Goal: Task Accomplishment & Management: Use online tool/utility

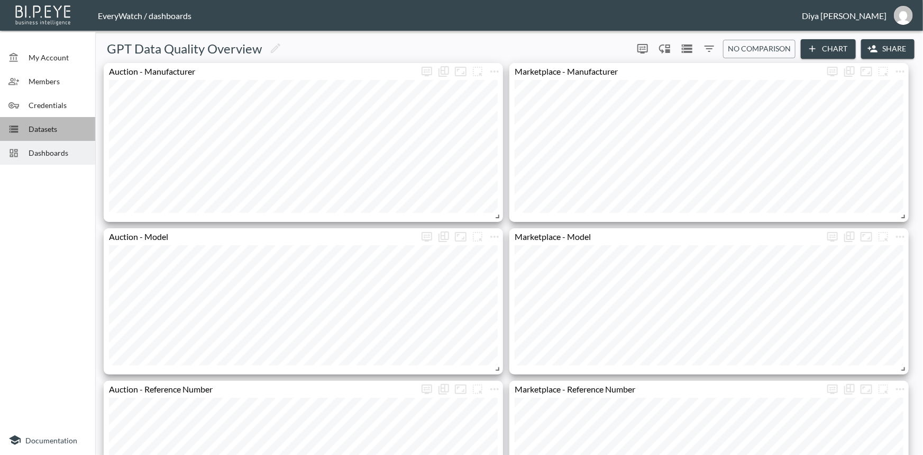
click at [39, 121] on div "Datasets" at bounding box center [47, 129] width 95 height 24
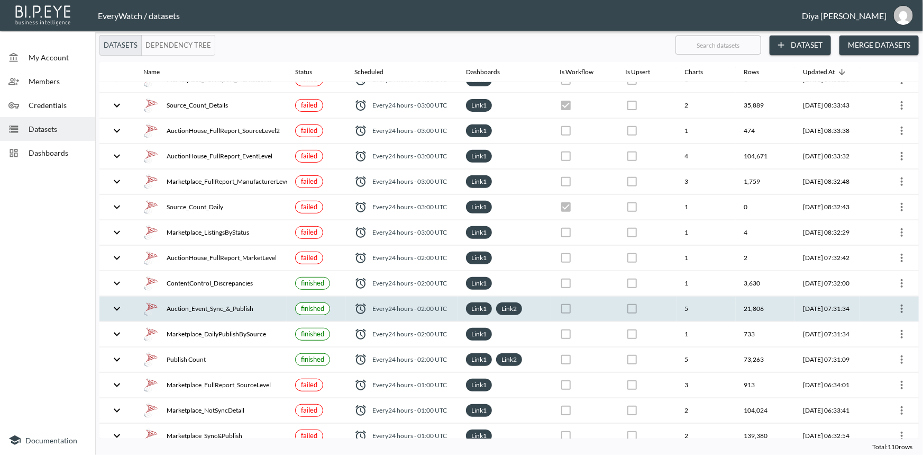
scroll to position [96, 0]
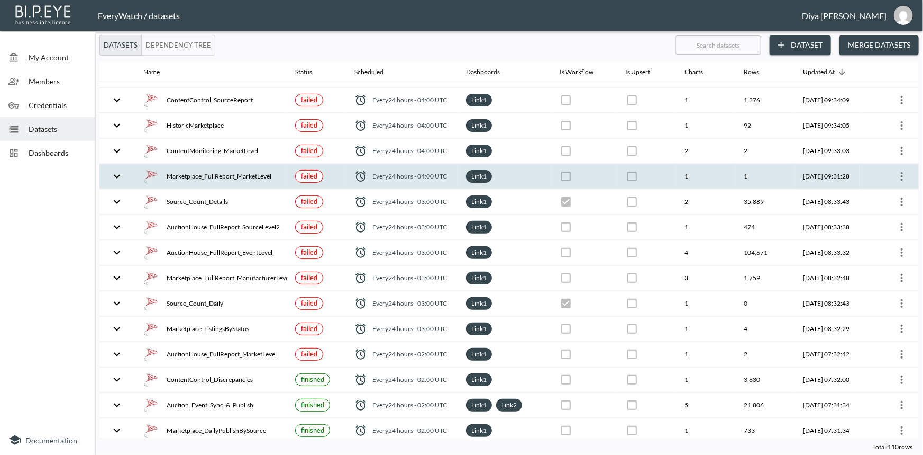
click at [116, 177] on icon "expand row" at bounding box center [117, 176] width 13 height 13
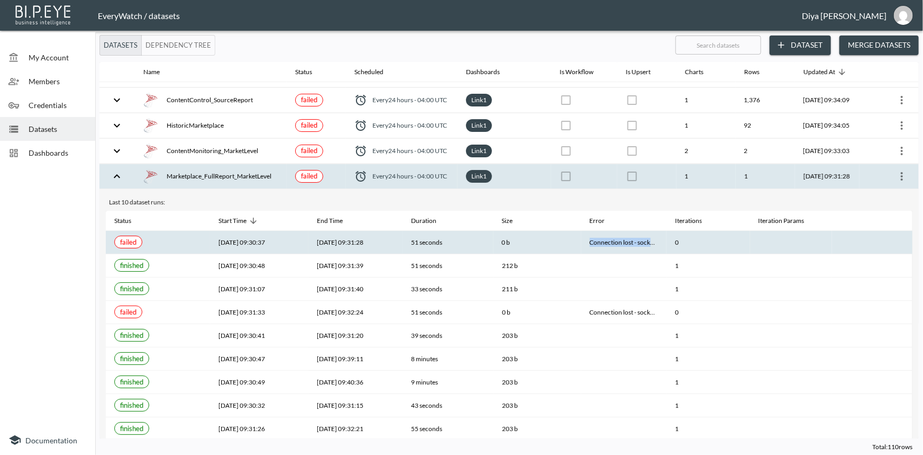
drag, startPoint x: 587, startPoint y: 241, endPoint x: 651, endPoint y: 243, distance: 63.5
click at [651, 243] on th "Connection lost - socket hang up" at bounding box center [624, 242] width 85 height 23
click at [651, 241] on th "Connection lost - socket hang up" at bounding box center [624, 242] width 85 height 23
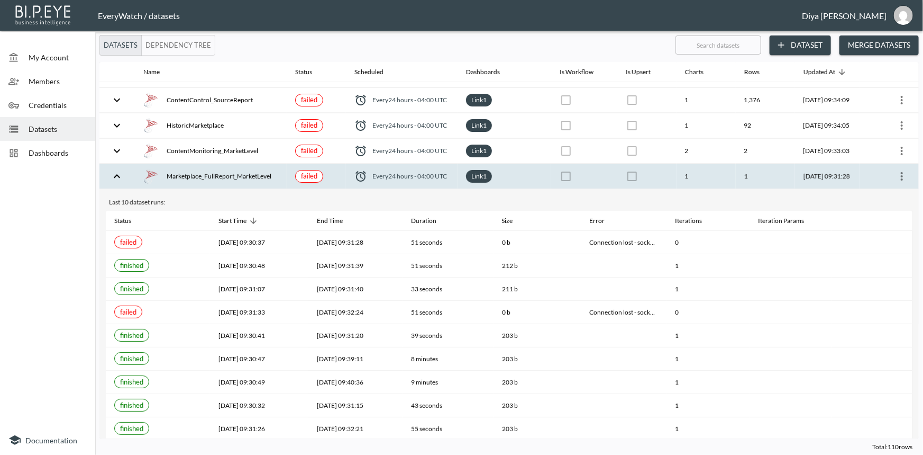
click at [113, 176] on icon "expand row" at bounding box center [117, 176] width 13 height 13
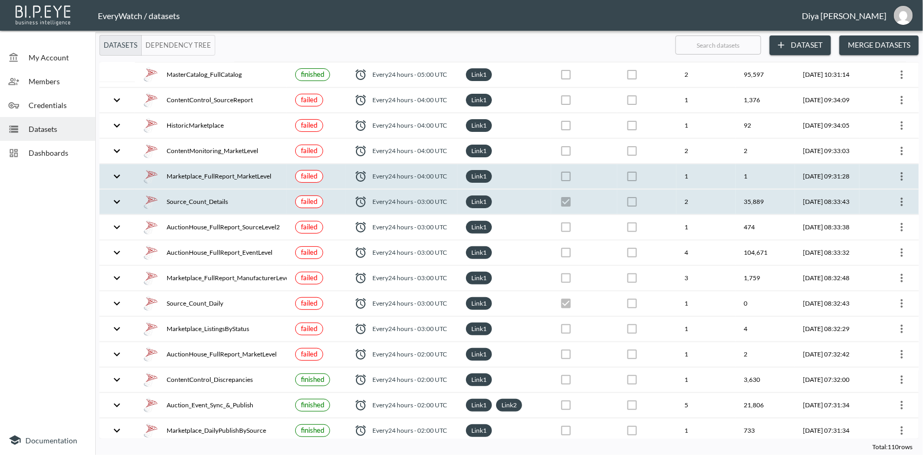
scroll to position [0, 0]
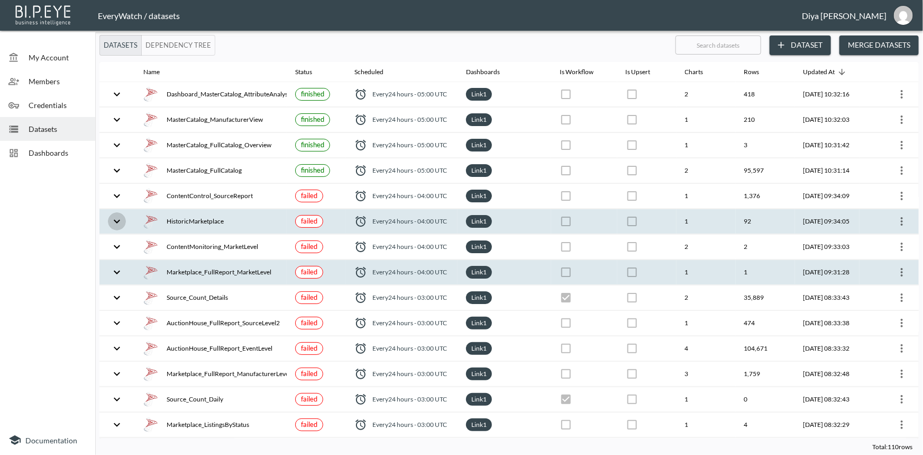
click at [120, 221] on icon "expand row" at bounding box center [117, 221] width 13 height 13
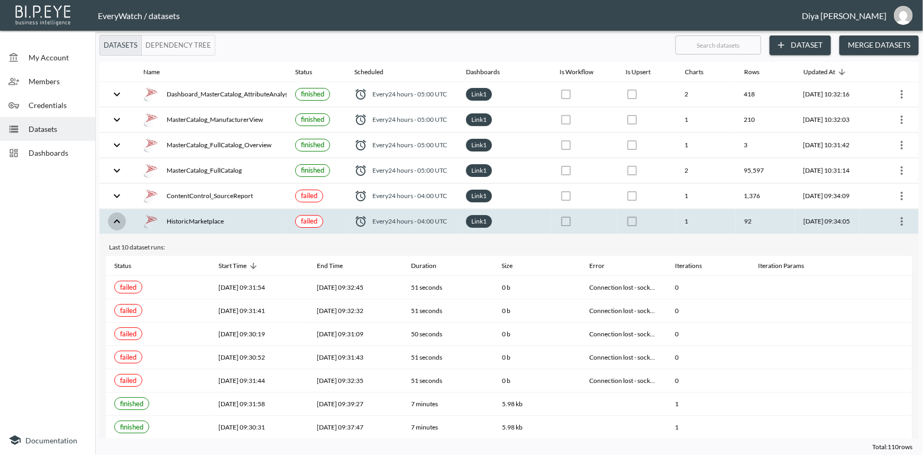
click at [117, 219] on icon "expand row" at bounding box center [117, 221] width 6 height 4
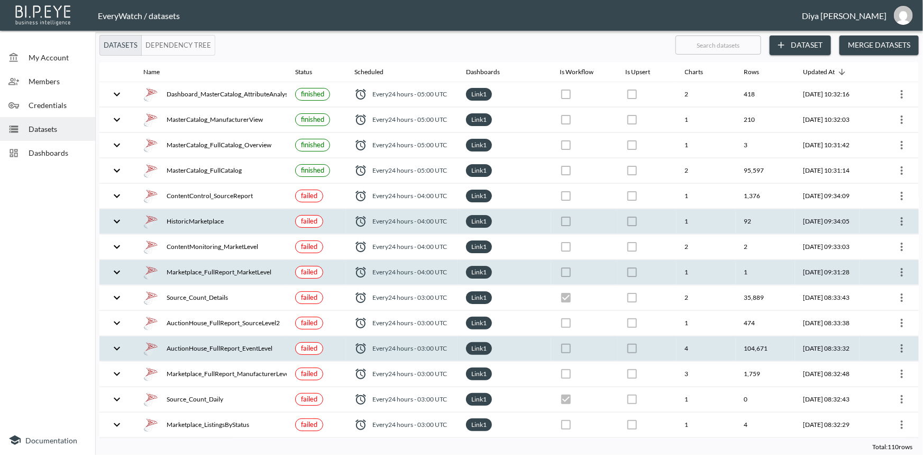
scroll to position [96, 0]
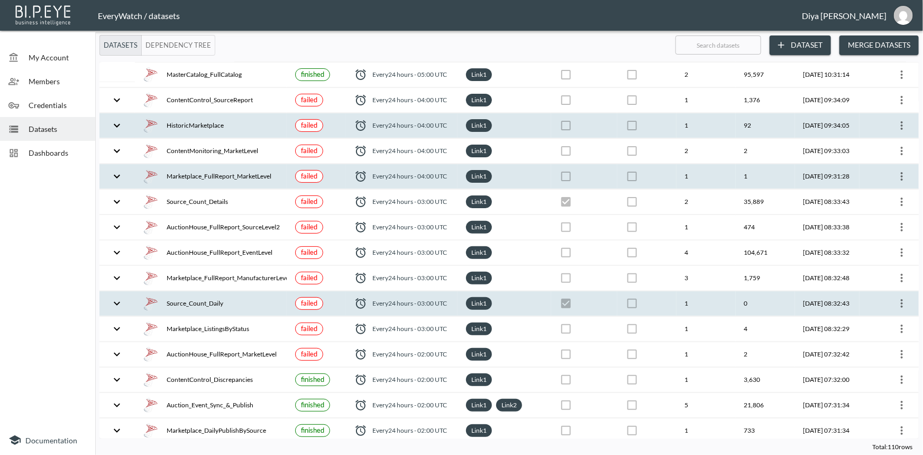
click at [116, 310] on button "expand row" at bounding box center [117, 303] width 18 height 18
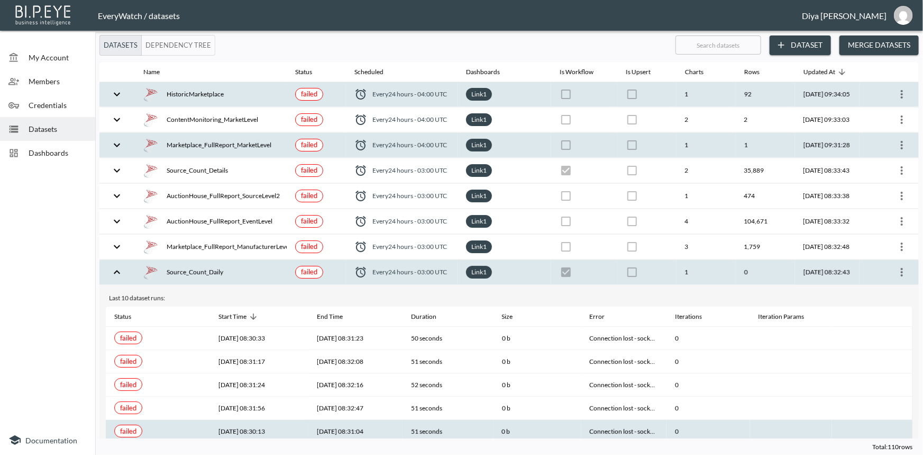
scroll to position [240, 0]
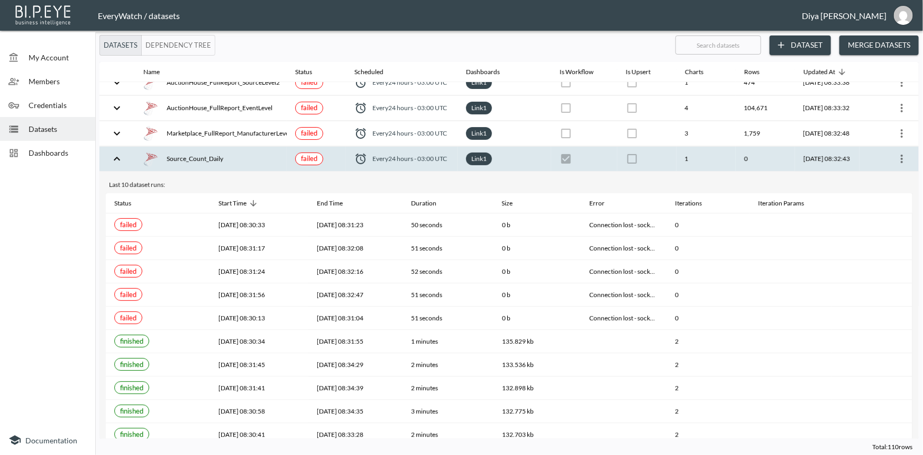
click at [113, 159] on icon "expand row" at bounding box center [117, 158] width 13 height 13
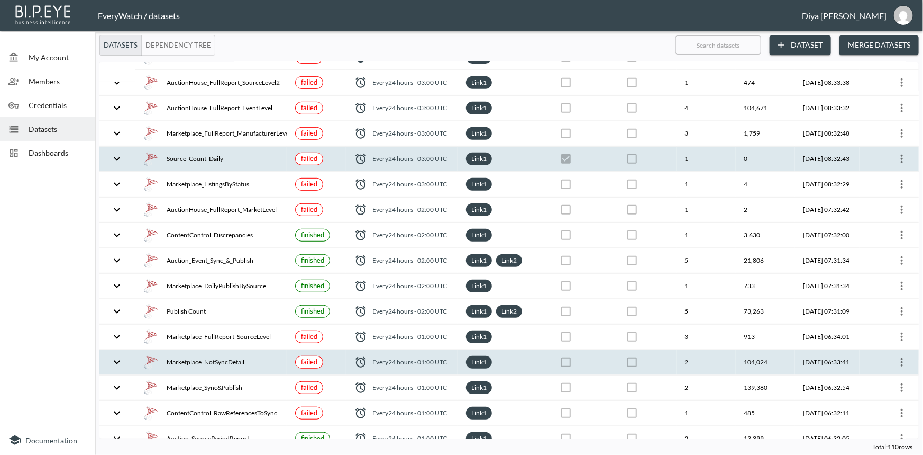
click at [116, 357] on icon "expand row" at bounding box center [117, 362] width 13 height 13
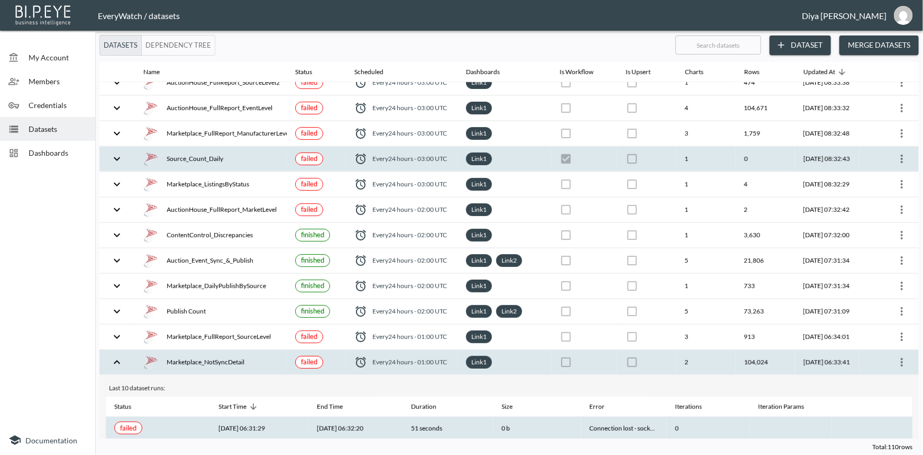
scroll to position [385, 0]
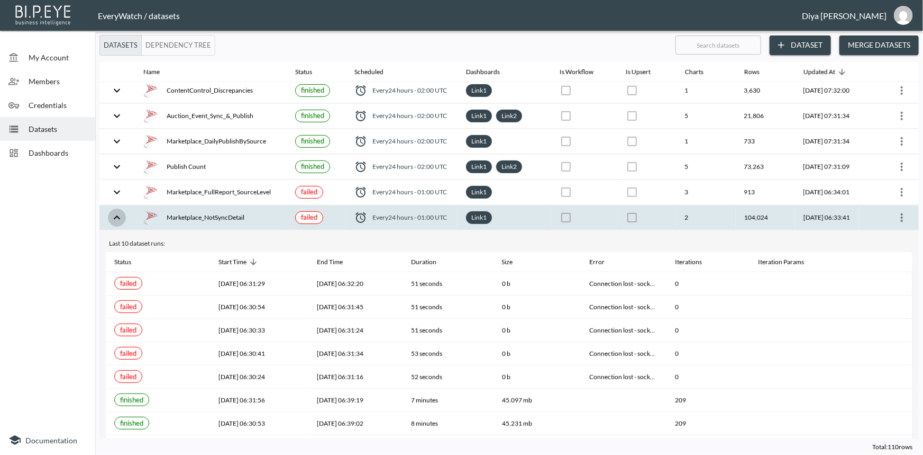
click at [116, 216] on icon "expand row" at bounding box center [117, 217] width 13 height 13
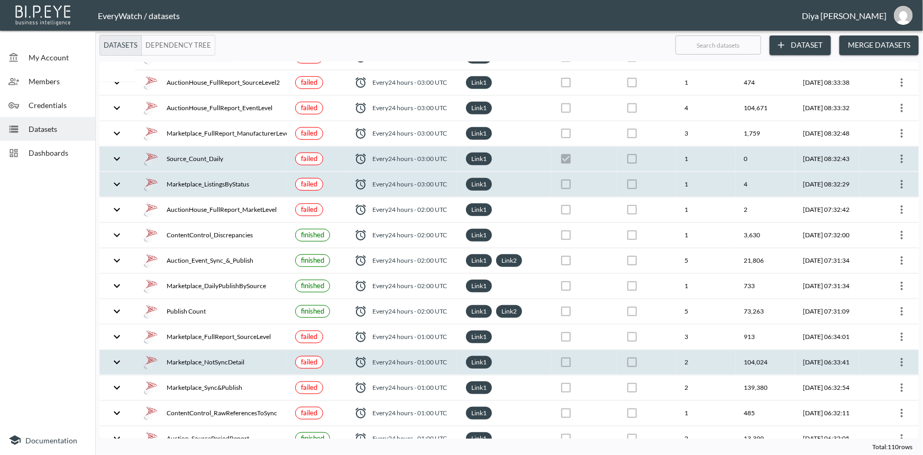
scroll to position [192, 0]
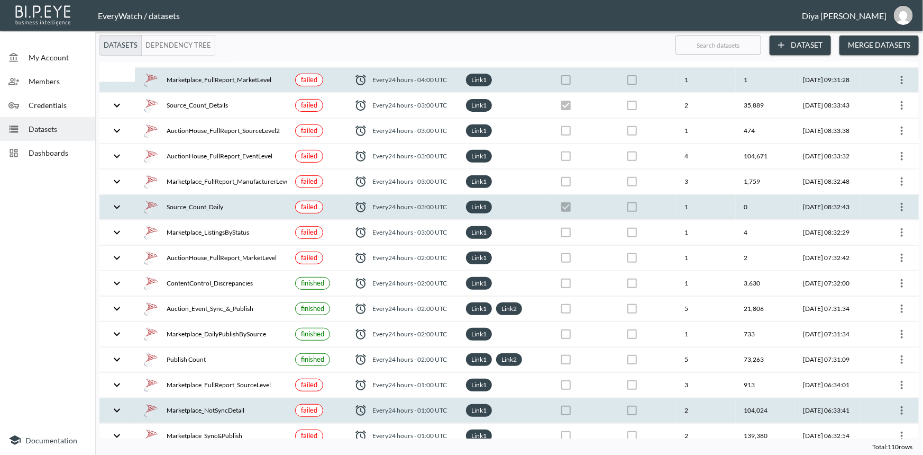
click at [901, 206] on icon "more" at bounding box center [902, 207] width 13 height 13
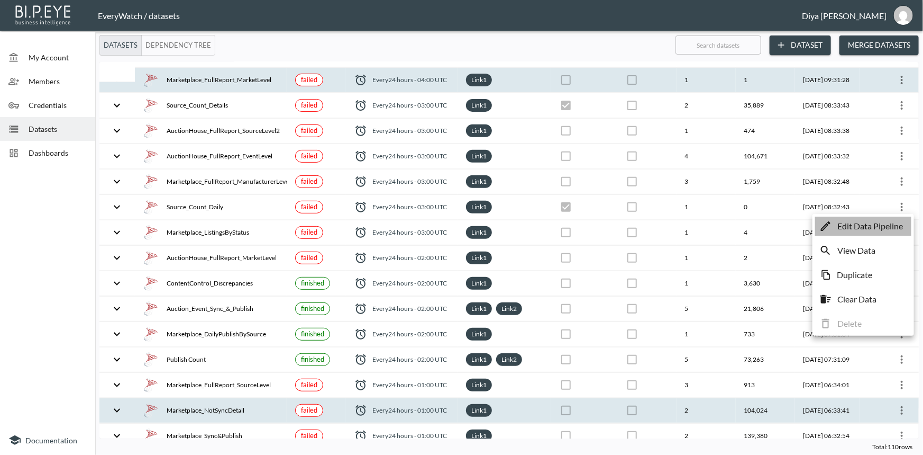
click at [867, 229] on p "Edit Data Pipeline" at bounding box center [871, 226] width 66 height 13
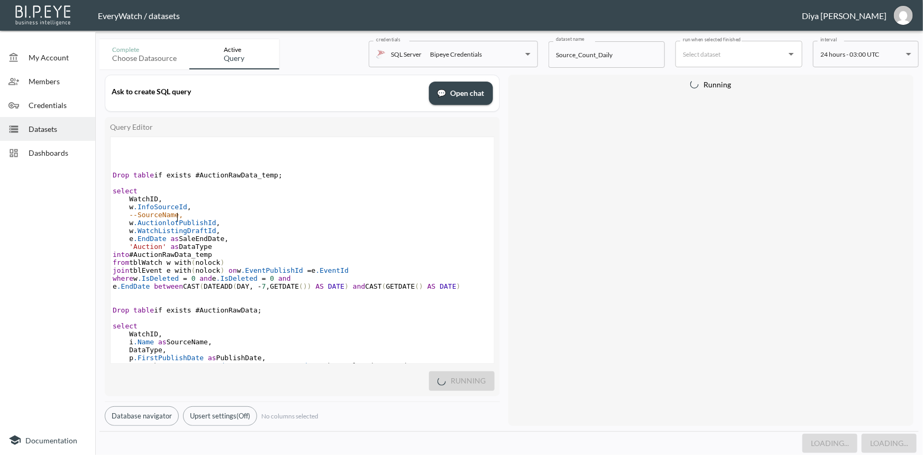
click at [253, 216] on pre "--SourceName," at bounding box center [303, 215] width 384 height 8
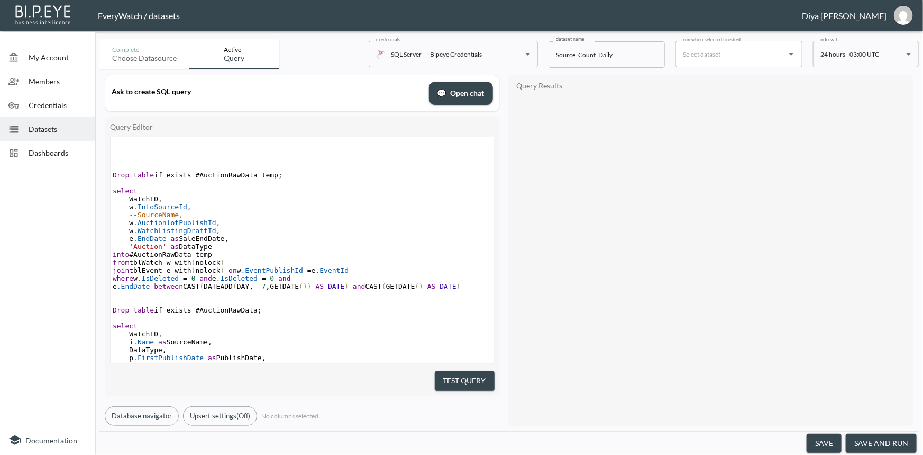
type textarea "Drop table if exists #AuctionRawData_temp; select WatchID, w.InfoSourceId, --So…"
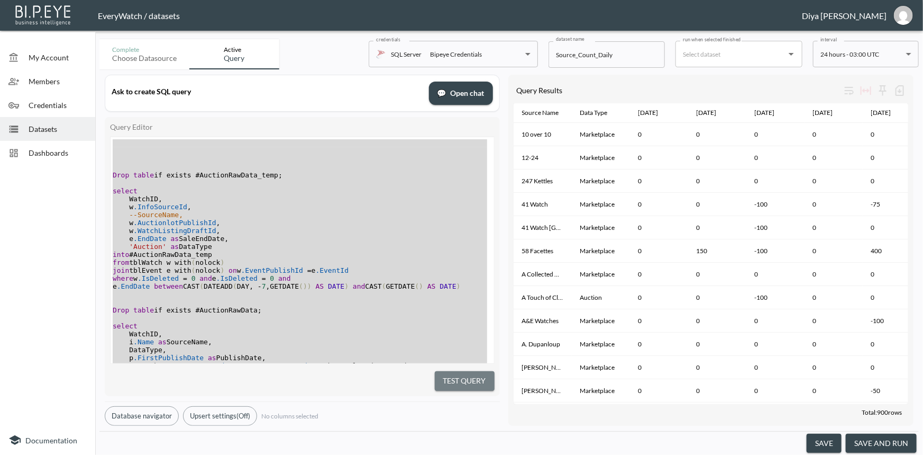
click at [454, 371] on button "Test Query" at bounding box center [465, 381] width 60 height 20
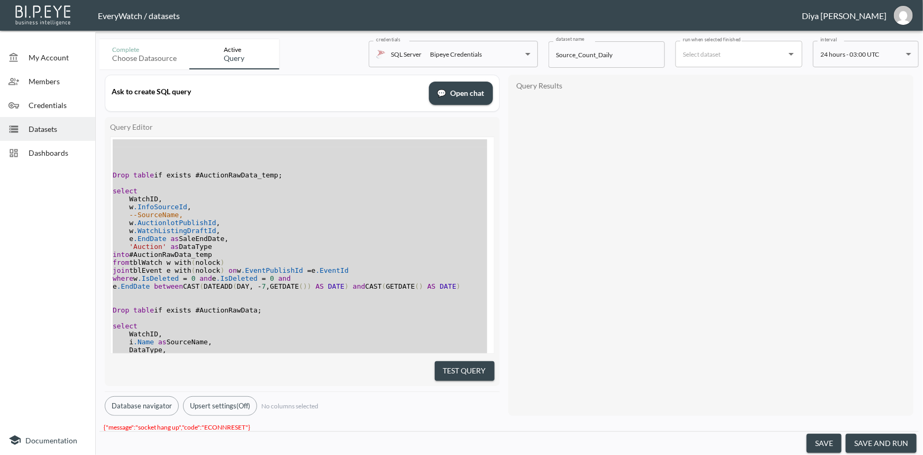
click at [254, 250] on pre "'Auction' as DataType" at bounding box center [303, 246] width 384 height 8
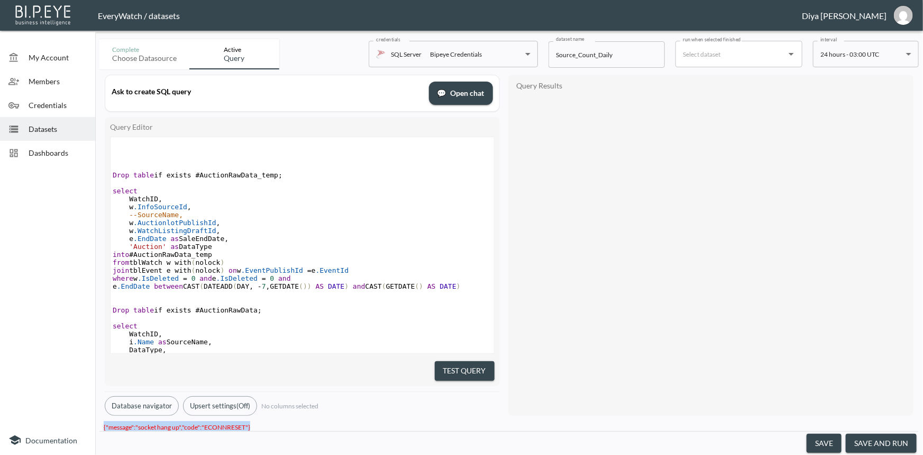
scroll to position [4, 0]
drag, startPoint x: 255, startPoint y: 420, endPoint x: 102, endPoint y: 415, distance: 153.0
click at [102, 424] on div "{"message":"socket hang up","code":"ECONNRESET"}" at bounding box center [509, 426] width 820 height 10
copy span "{"message":"socket hang up","code":"ECONNRESET"}"
click at [34, 128] on span "Datasets" at bounding box center [58, 128] width 58 height 11
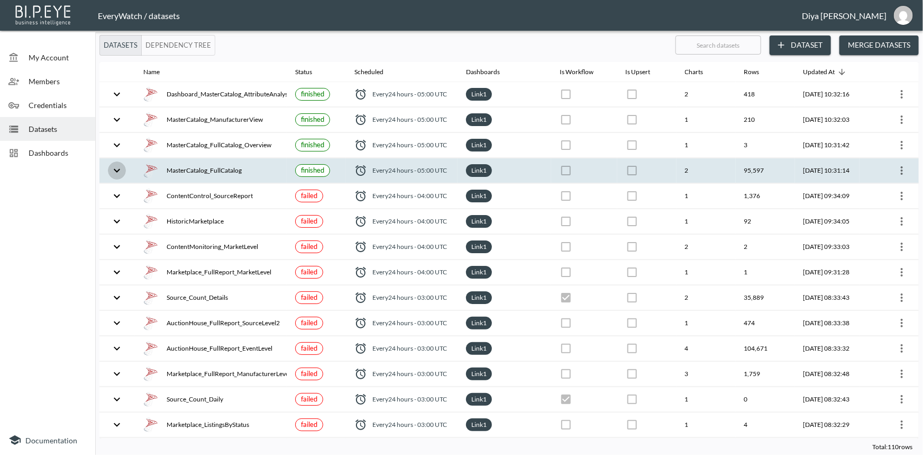
click at [125, 168] on button "expand row" at bounding box center [117, 170] width 18 height 18
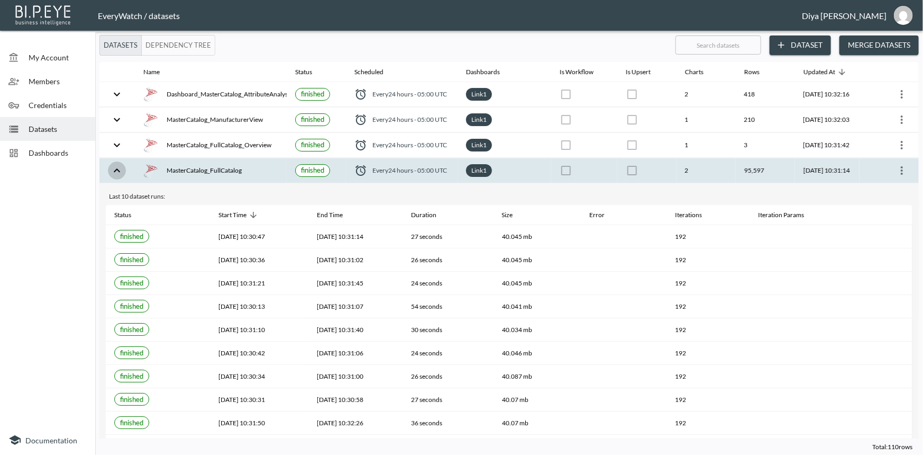
click at [125, 168] on button "expand row" at bounding box center [117, 170] width 18 height 18
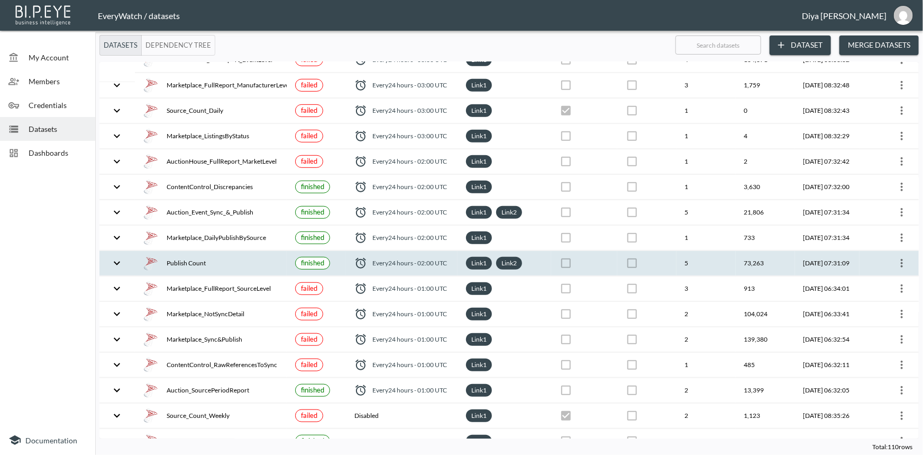
scroll to position [385, 0]
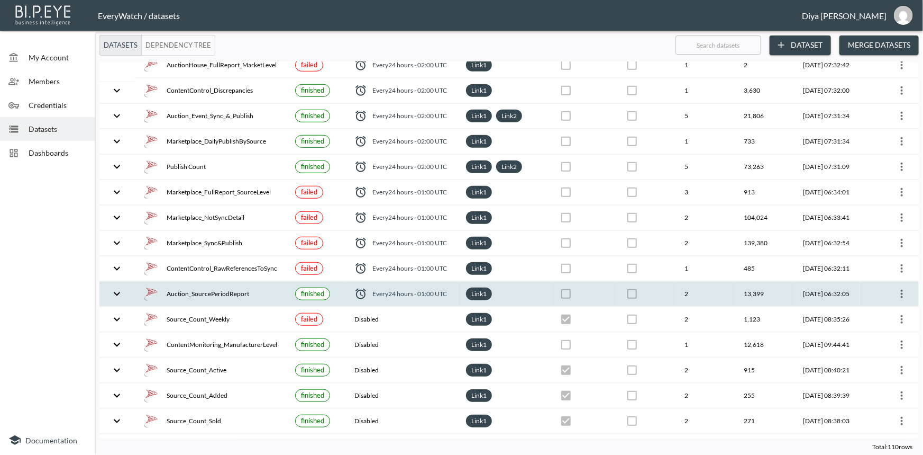
click at [115, 287] on icon "expand row" at bounding box center [117, 293] width 13 height 13
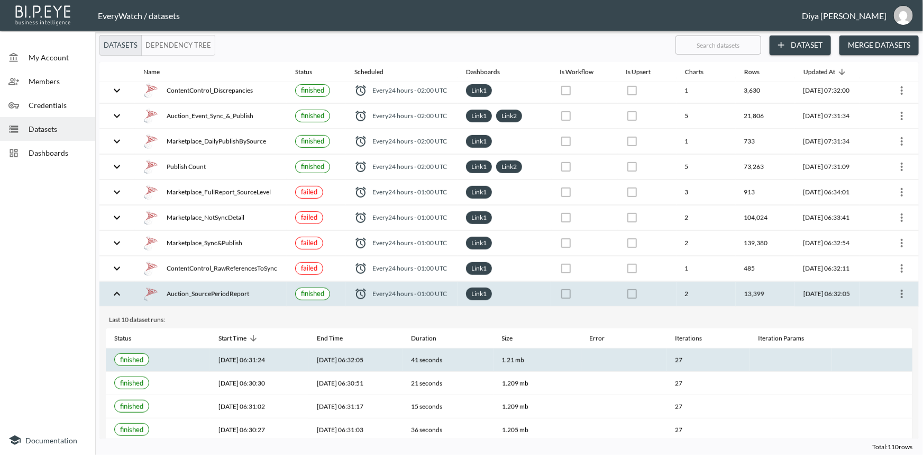
scroll to position [481, 0]
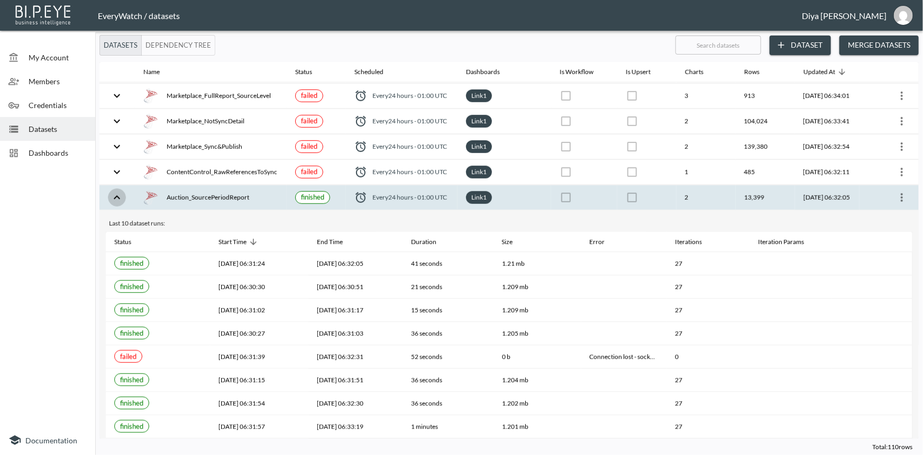
click at [117, 196] on icon "expand row" at bounding box center [117, 197] width 13 height 13
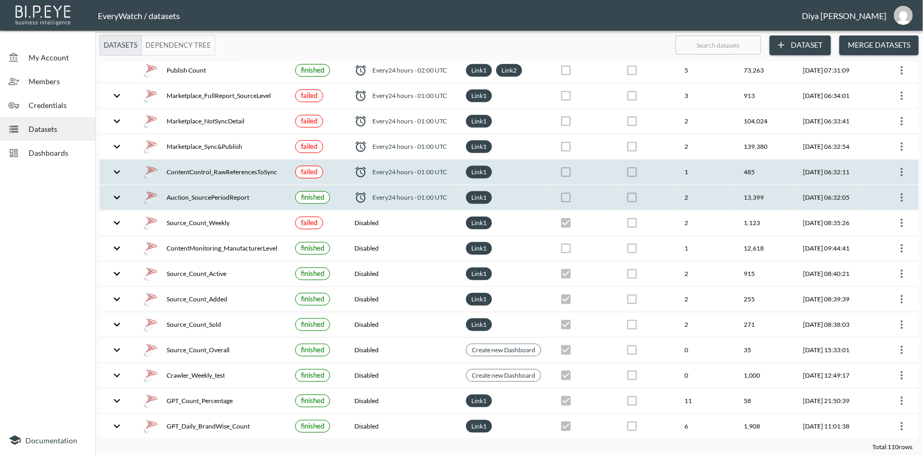
click at [120, 166] on icon "expand row" at bounding box center [117, 172] width 13 height 13
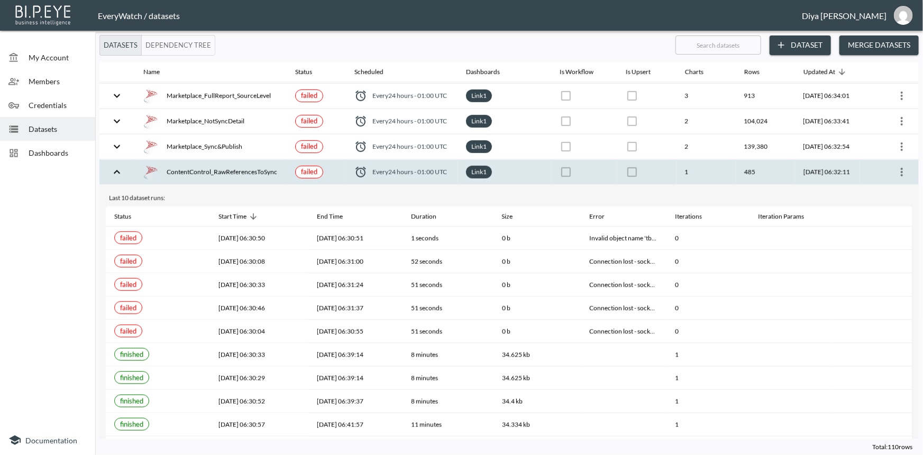
click at [114, 166] on icon "expand row" at bounding box center [117, 172] width 13 height 13
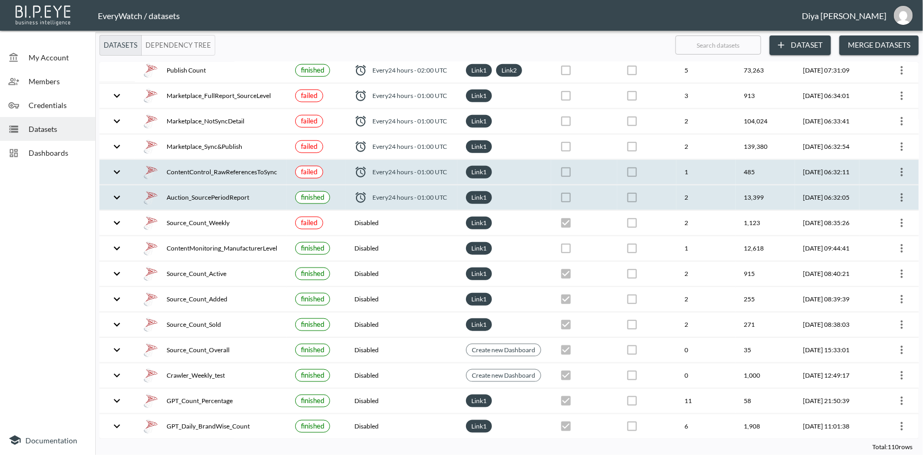
scroll to position [385, 0]
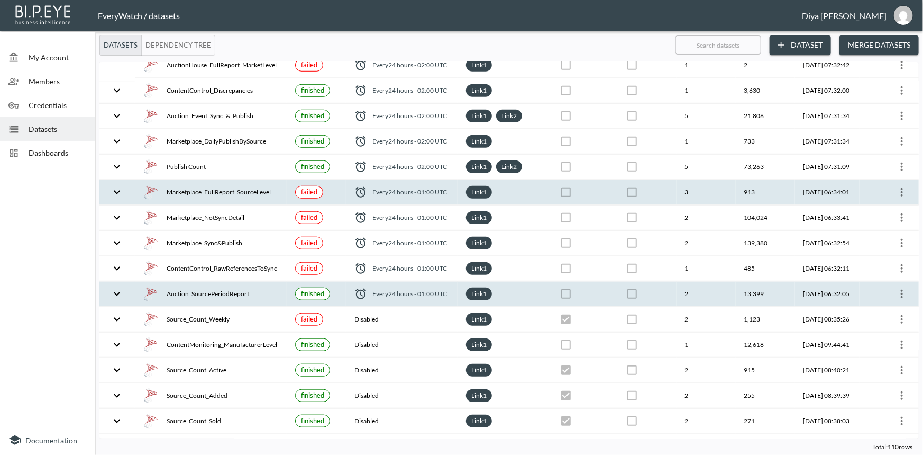
click at [119, 190] on icon "expand row" at bounding box center [117, 192] width 6 height 4
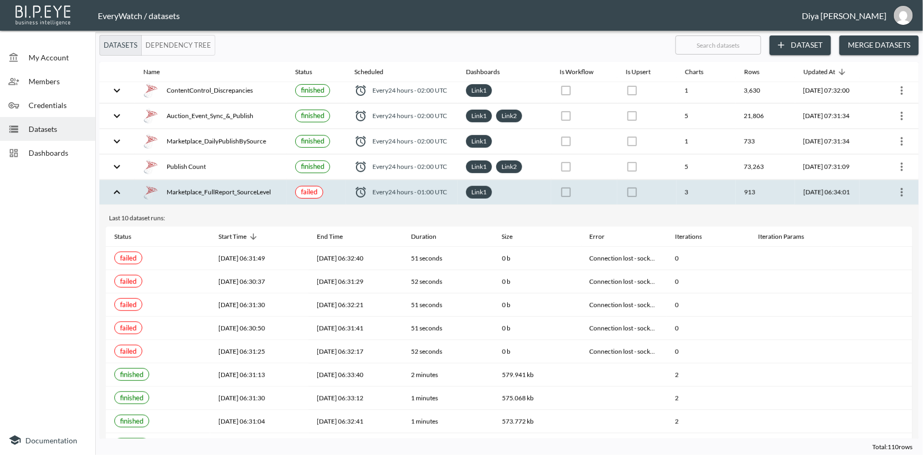
click at [119, 189] on icon "expand row" at bounding box center [117, 192] width 13 height 13
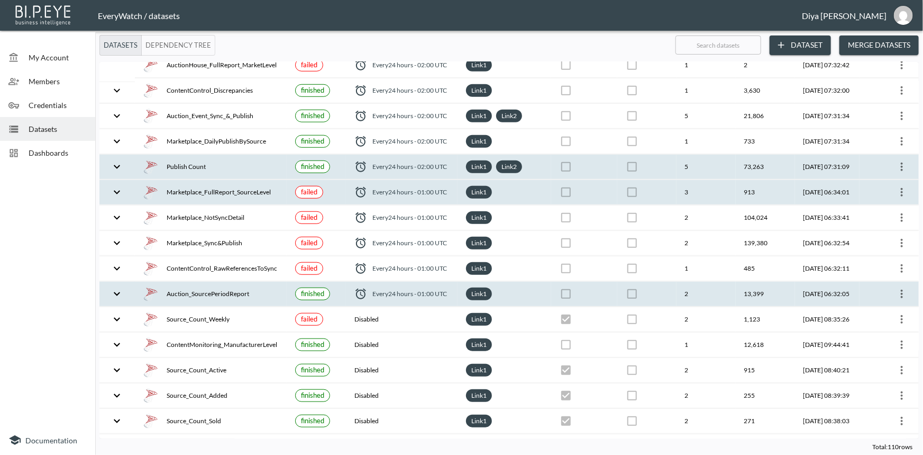
click at [112, 165] on icon "expand row" at bounding box center [117, 166] width 13 height 13
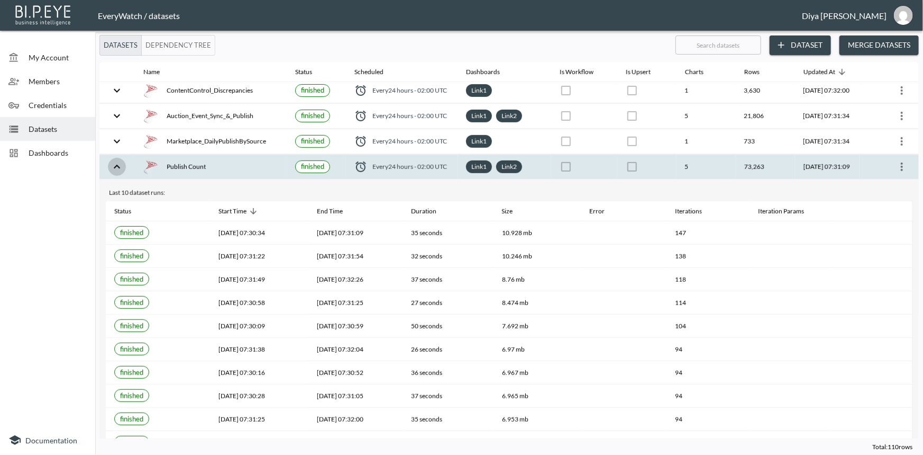
click at [113, 162] on icon "expand row" at bounding box center [117, 166] width 13 height 13
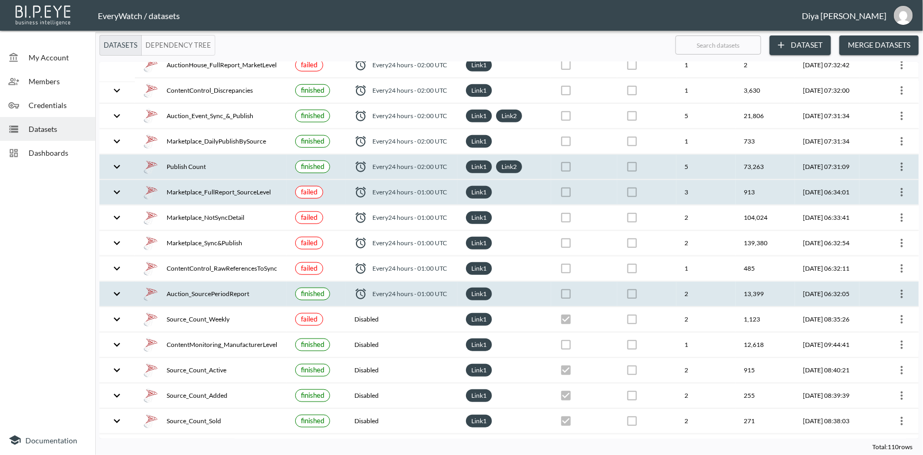
scroll to position [337, 0]
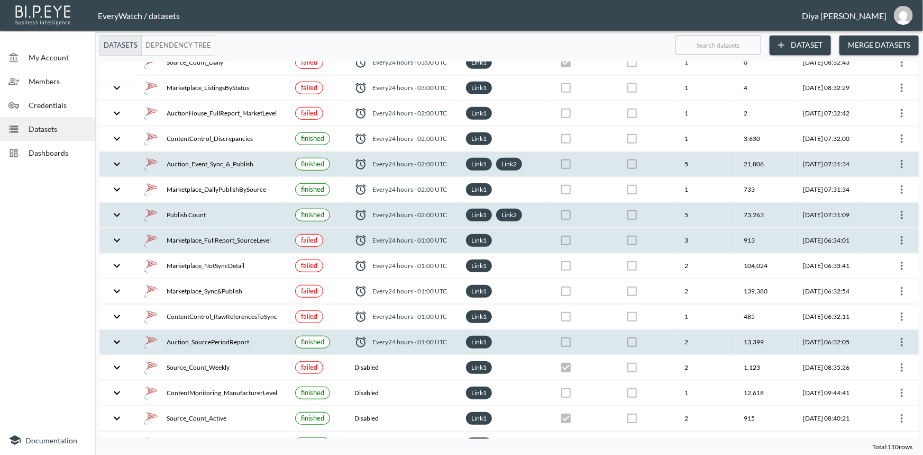
click at [117, 162] on icon "expand row" at bounding box center [117, 164] width 6 height 4
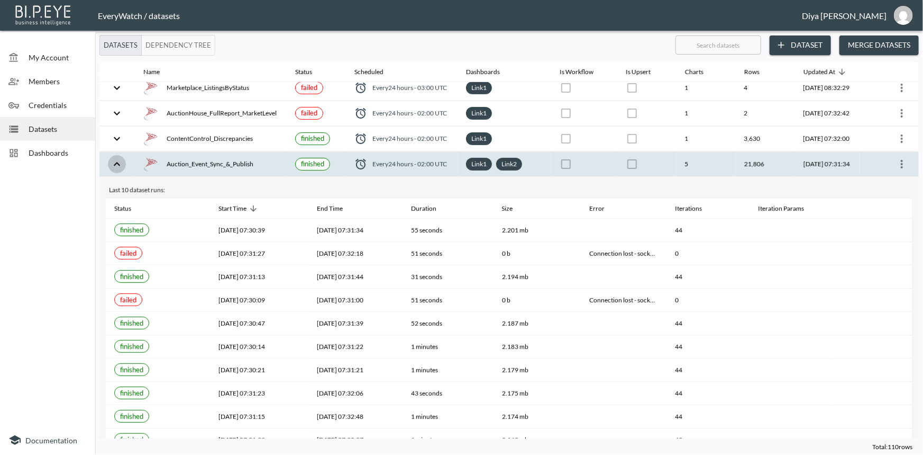
click at [116, 162] on icon "expand row" at bounding box center [117, 164] width 6 height 4
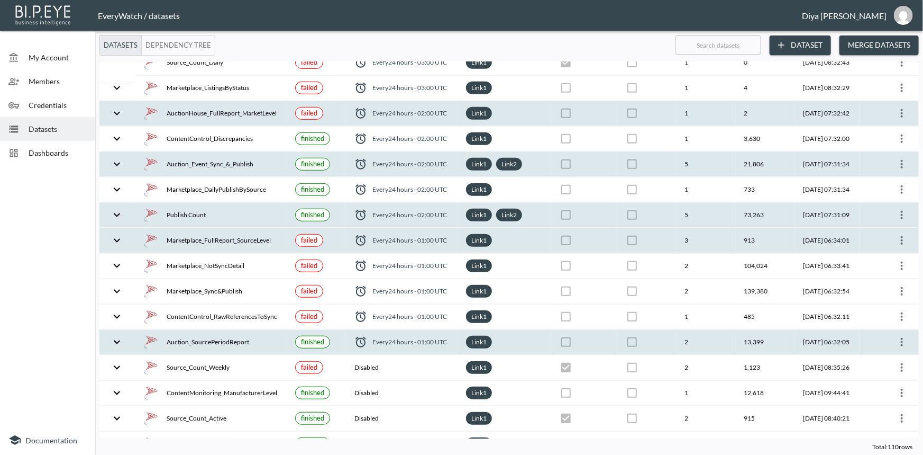
scroll to position [240, 0]
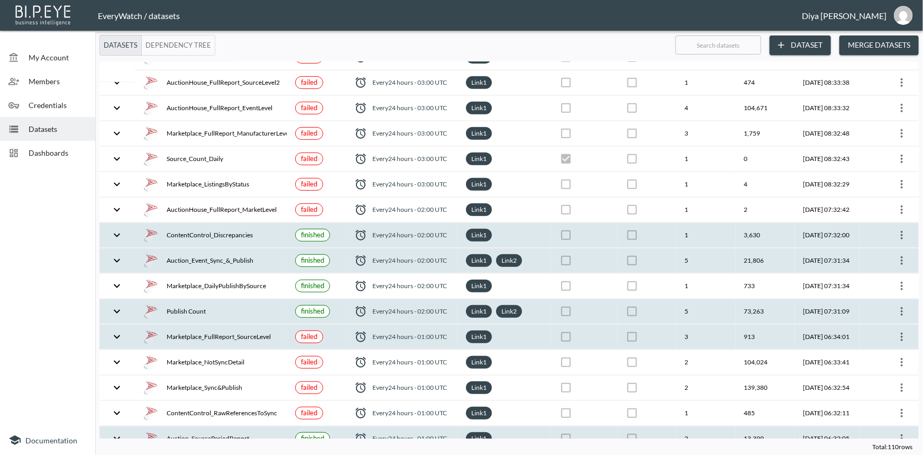
click at [115, 230] on icon "expand row" at bounding box center [117, 235] width 13 height 13
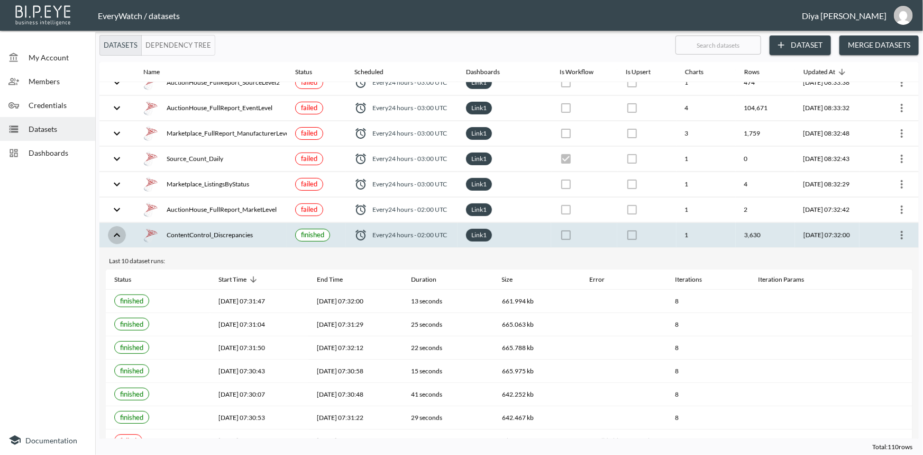
click at [116, 229] on icon "expand row" at bounding box center [117, 235] width 13 height 13
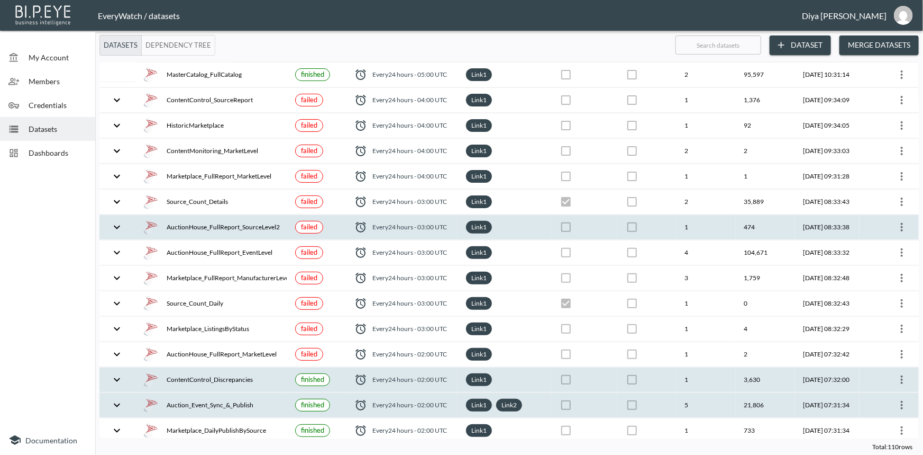
scroll to position [0, 0]
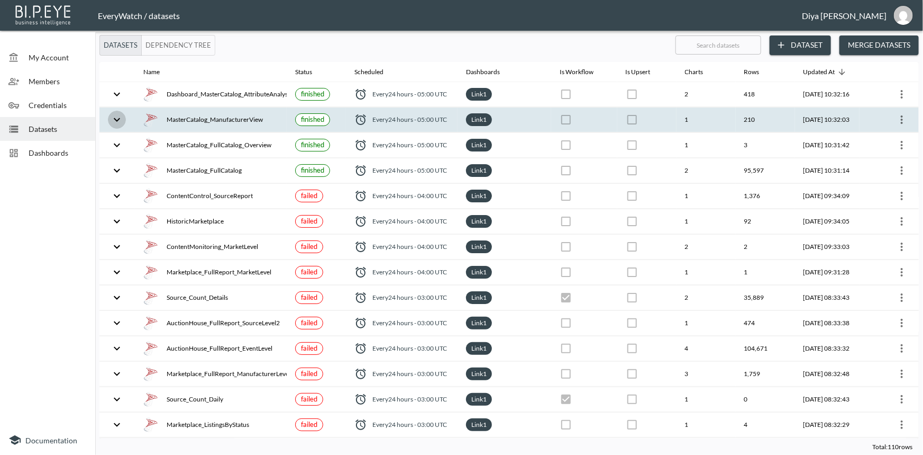
click at [119, 126] on button "expand row" at bounding box center [117, 120] width 18 height 18
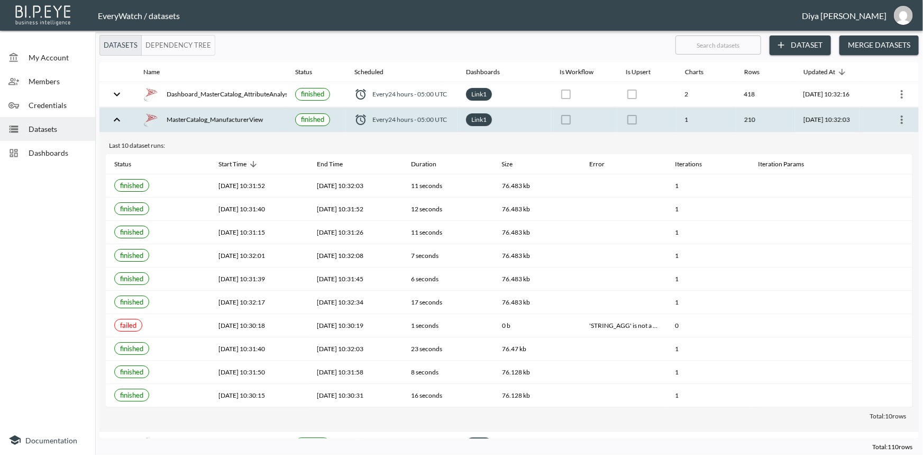
click at [121, 121] on icon "expand row" at bounding box center [117, 119] width 13 height 13
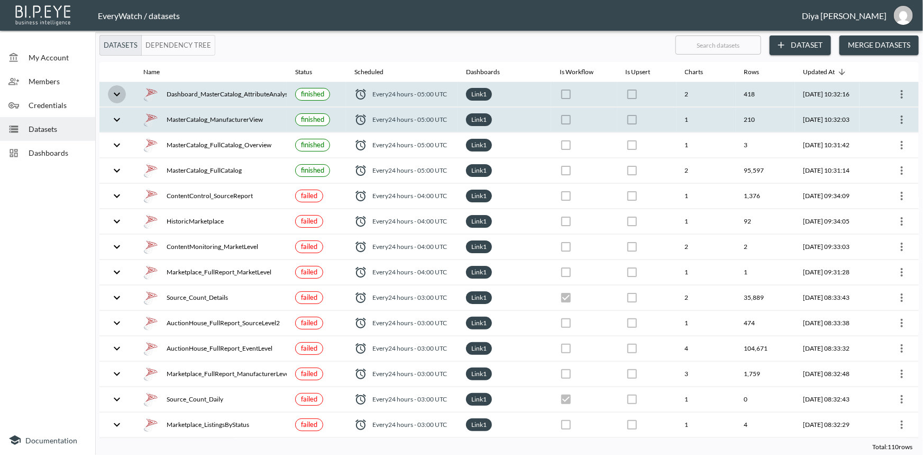
click at [116, 97] on icon "expand row" at bounding box center [117, 94] width 13 height 13
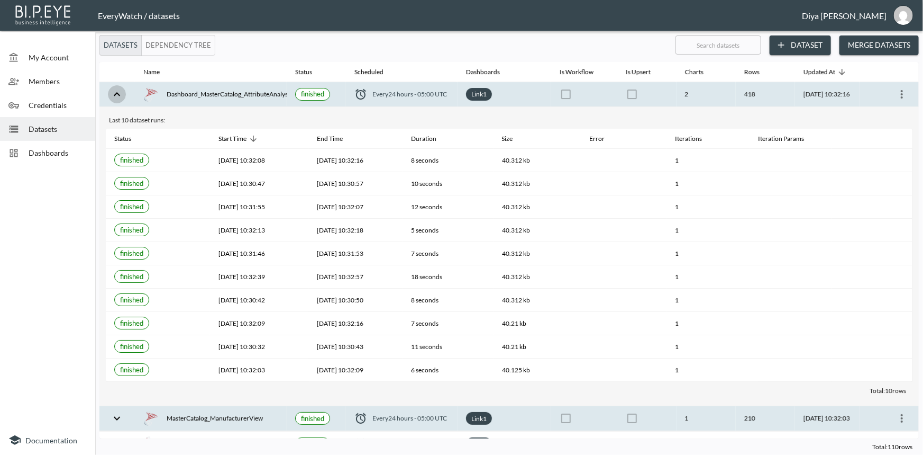
click at [116, 97] on icon "expand row" at bounding box center [117, 94] width 13 height 13
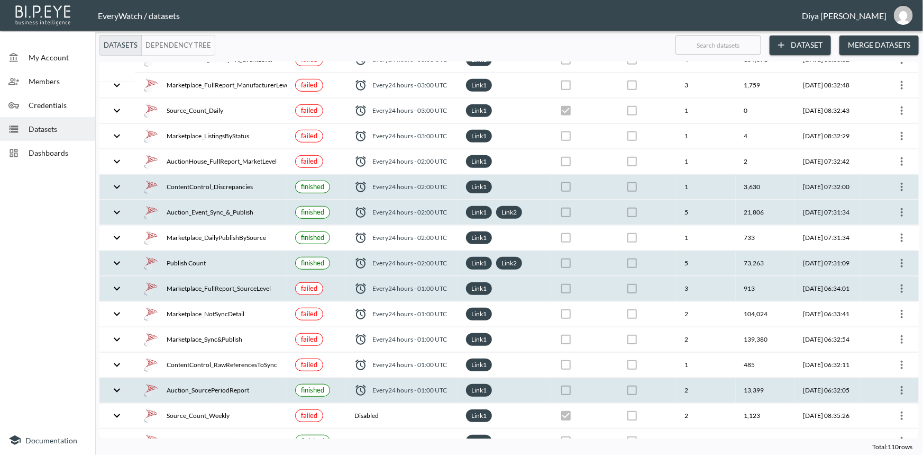
scroll to position [385, 0]
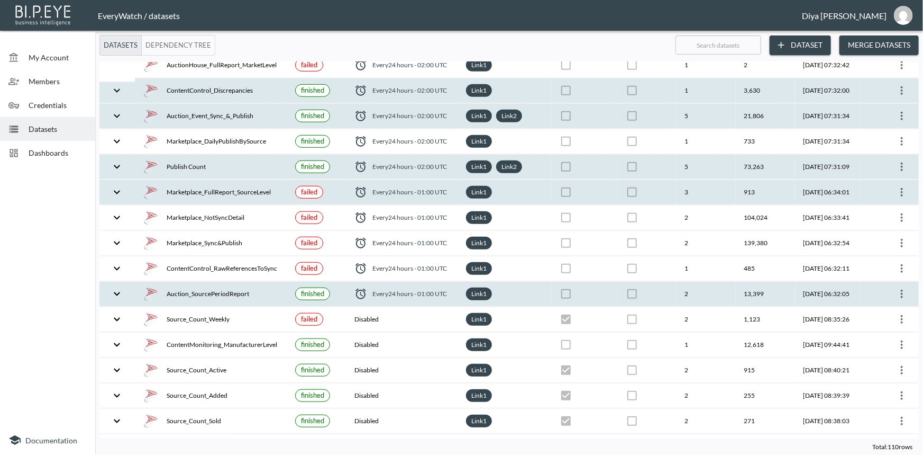
click at [115, 293] on icon "expand row" at bounding box center [117, 293] width 13 height 13
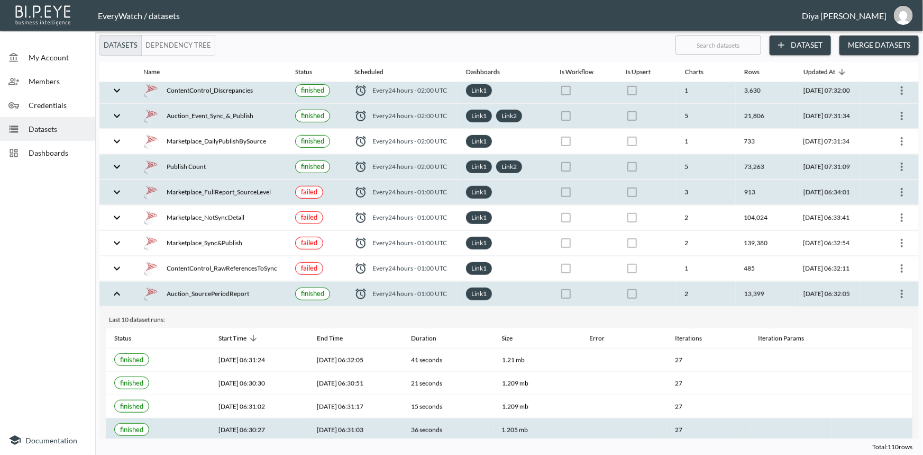
scroll to position [481, 0]
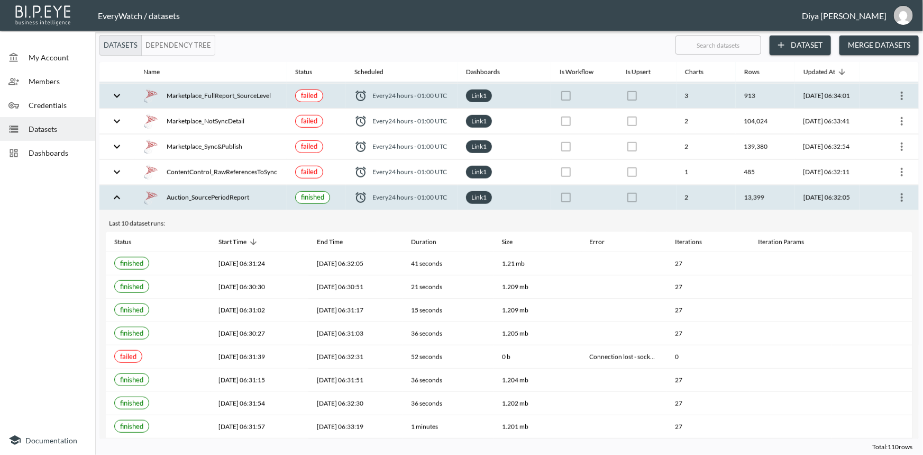
click at [116, 192] on icon "expand row" at bounding box center [117, 197] width 13 height 13
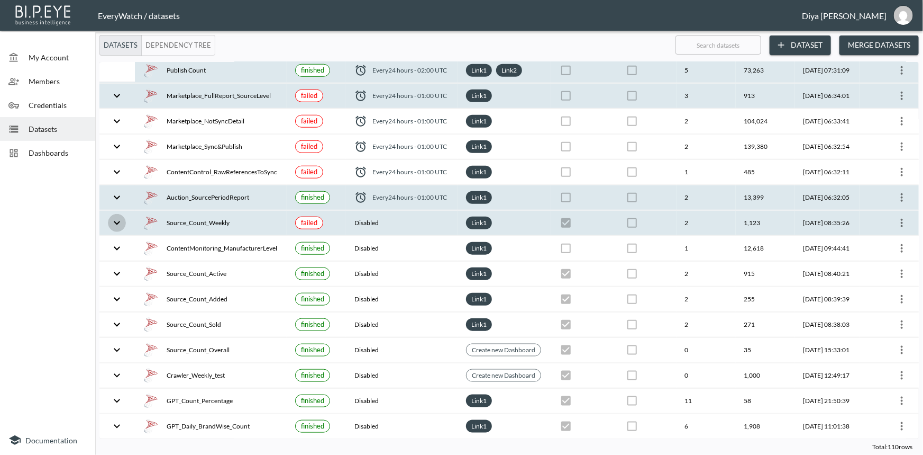
click at [123, 220] on icon "expand row" at bounding box center [117, 222] width 13 height 13
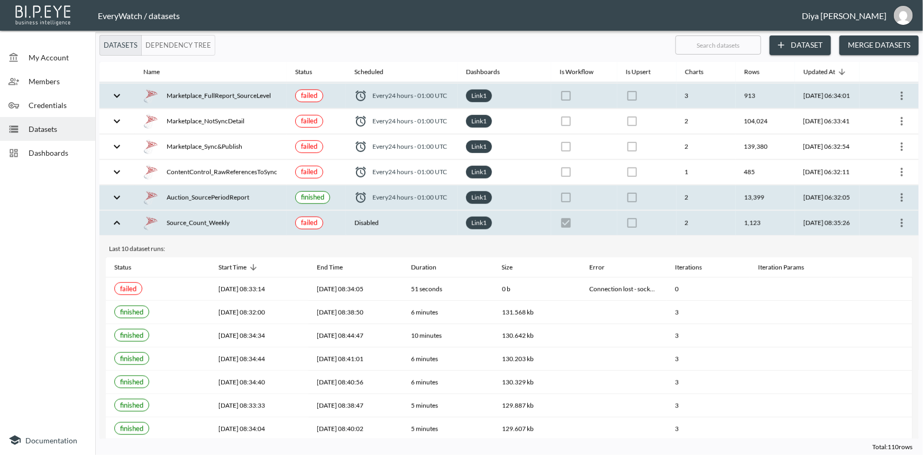
click at [122, 217] on icon "expand row" at bounding box center [117, 222] width 13 height 13
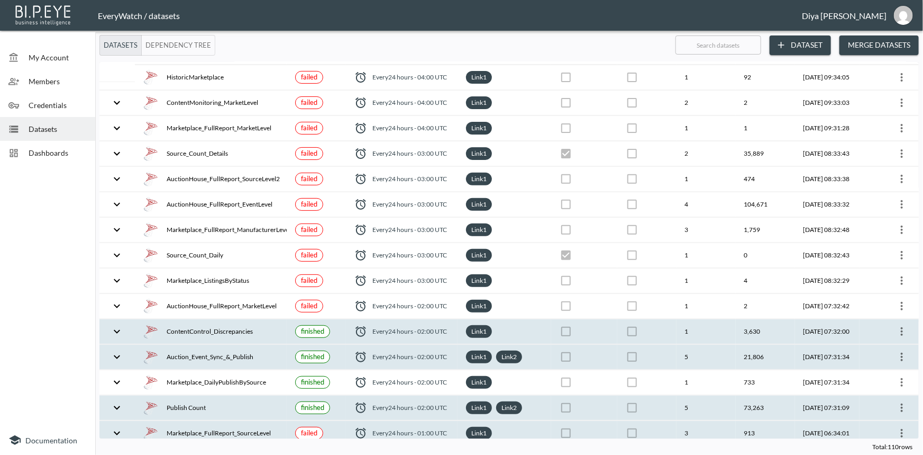
scroll to position [0, 0]
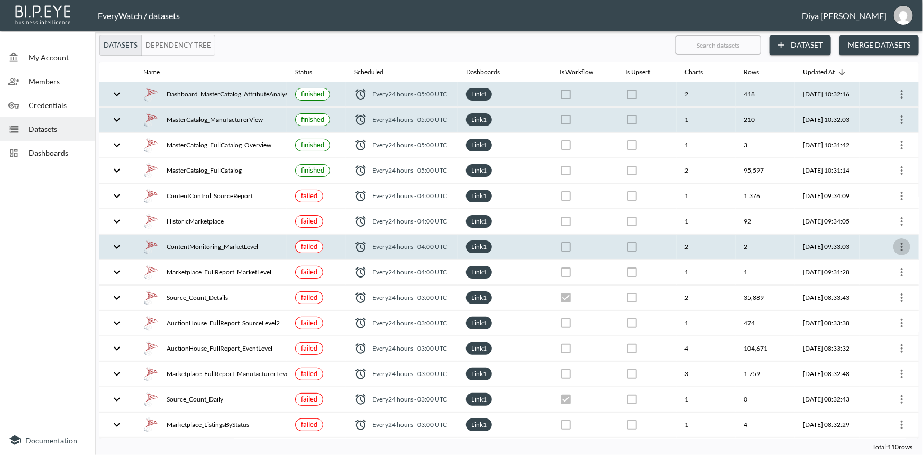
click at [898, 242] on icon "more" at bounding box center [902, 246] width 13 height 13
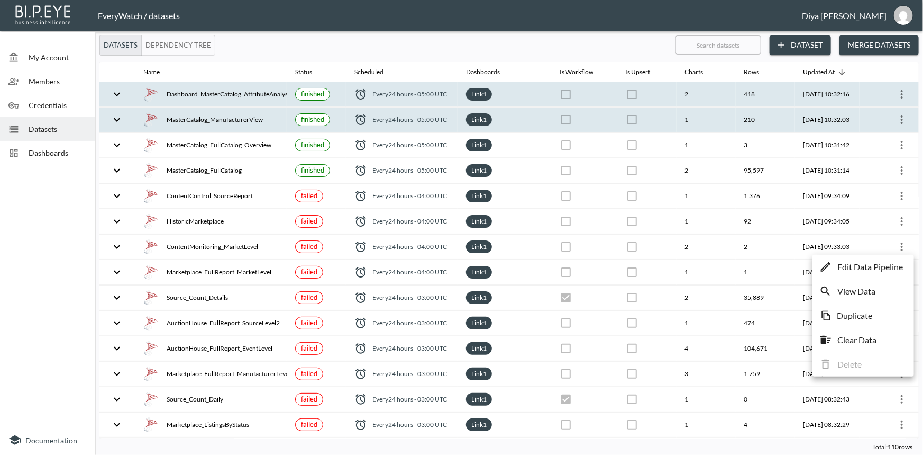
click at [914, 231] on div at bounding box center [461, 227] width 923 height 455
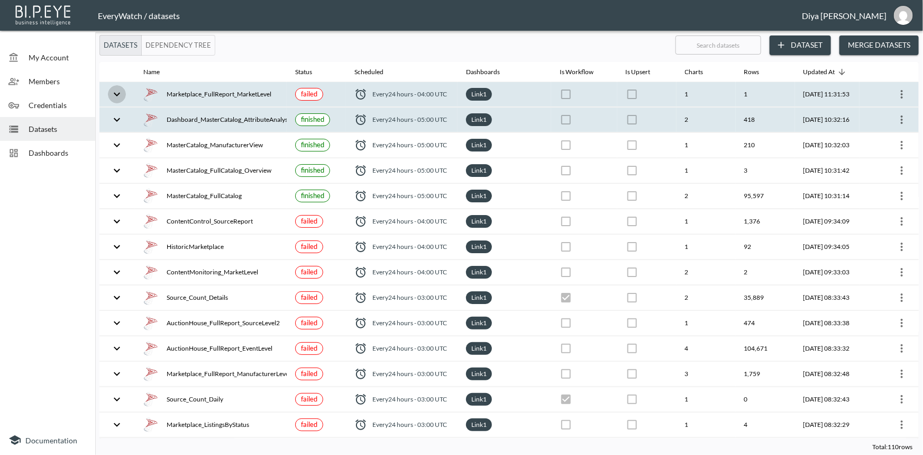
click at [116, 95] on icon "expand row" at bounding box center [117, 94] width 6 height 4
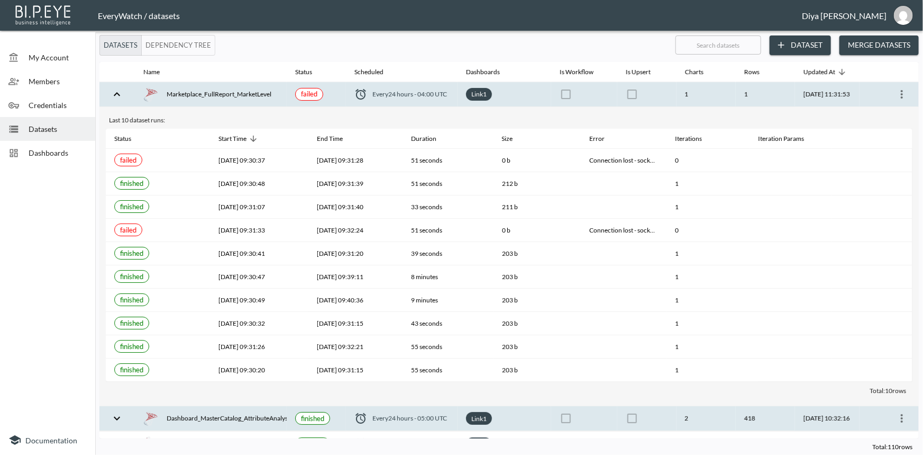
click at [116, 95] on icon "expand row" at bounding box center [117, 94] width 13 height 13
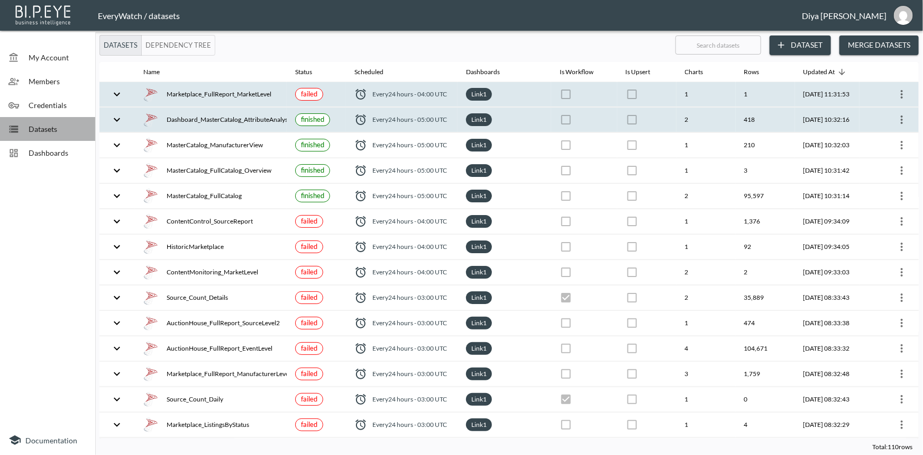
click at [46, 126] on span "Datasets" at bounding box center [58, 128] width 58 height 11
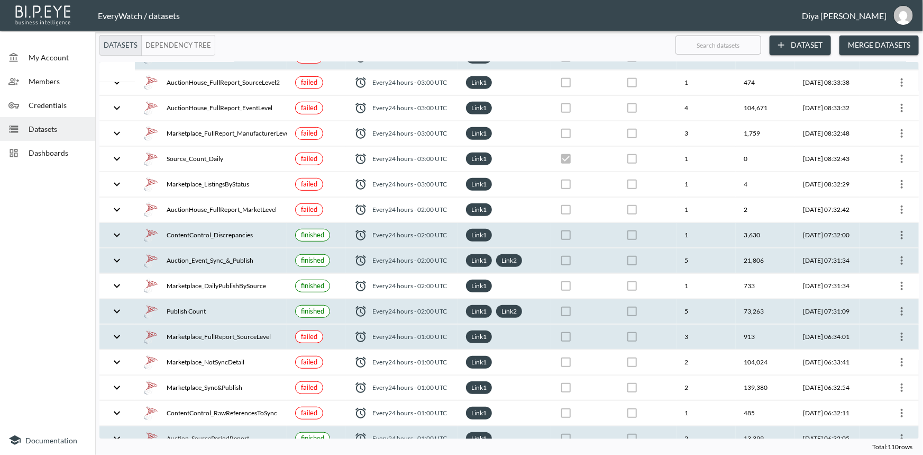
scroll to position [385, 0]
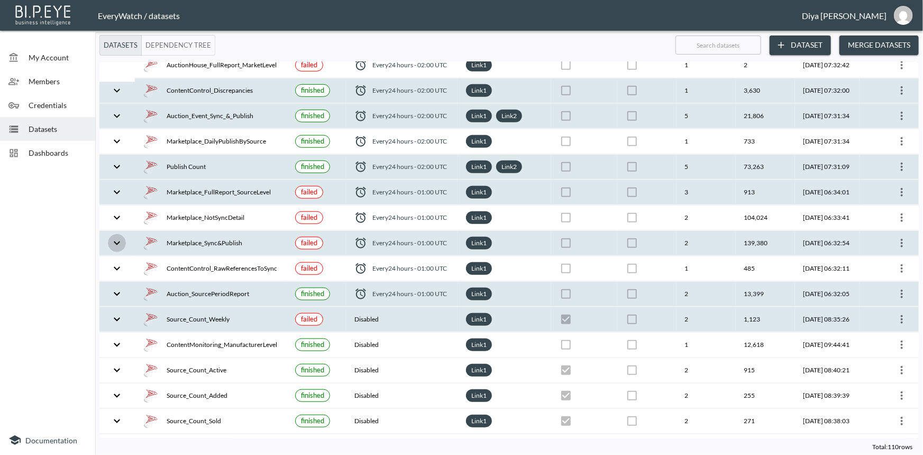
click at [116, 237] on icon "expand row" at bounding box center [117, 243] width 13 height 13
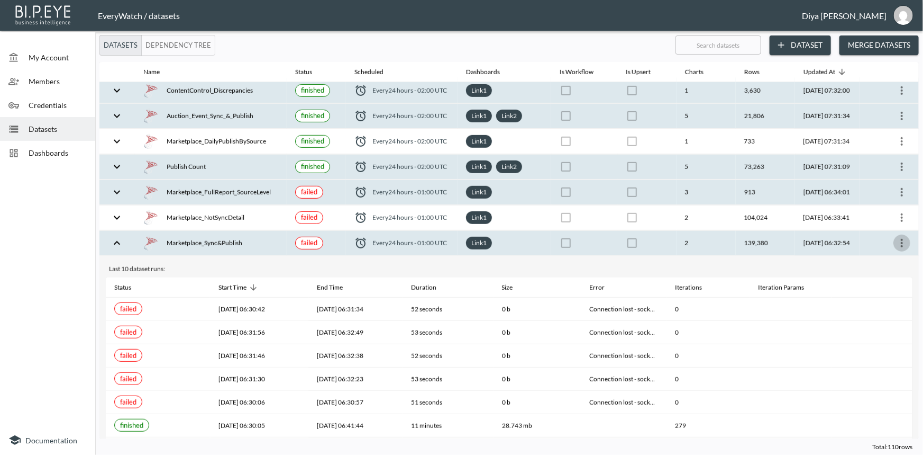
click at [901, 240] on icon "more" at bounding box center [902, 243] width 2 height 8
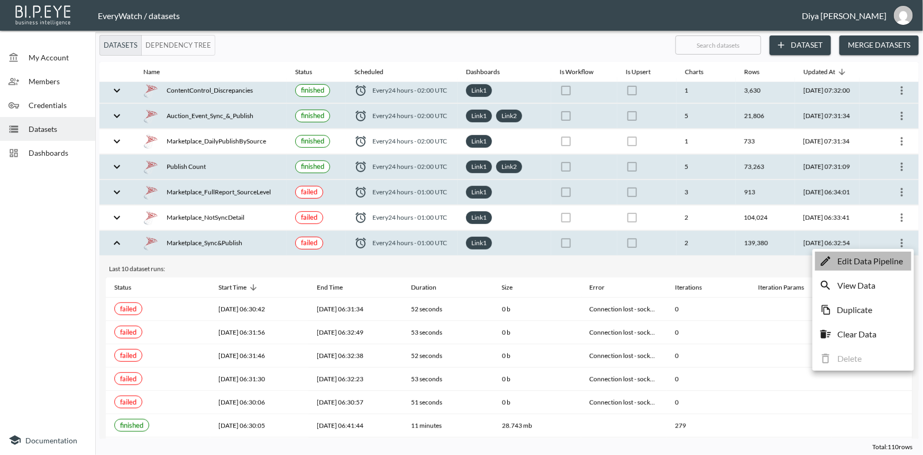
click at [849, 261] on p "Edit Data Pipeline" at bounding box center [871, 261] width 66 height 13
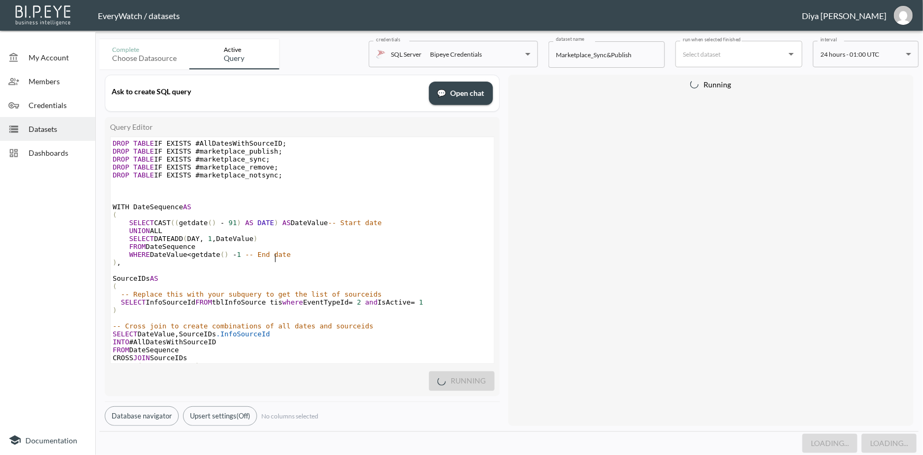
click at [275, 258] on span "-- End date" at bounding box center [269, 254] width 46 height 8
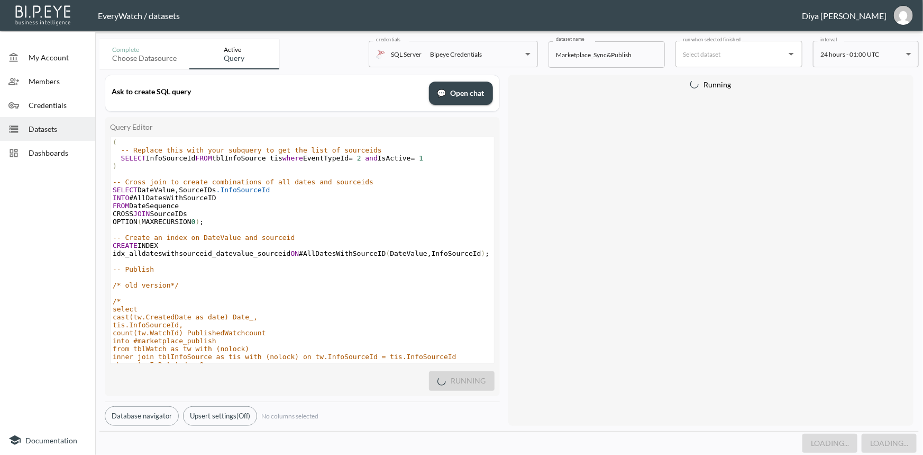
scroll to position [144, 0]
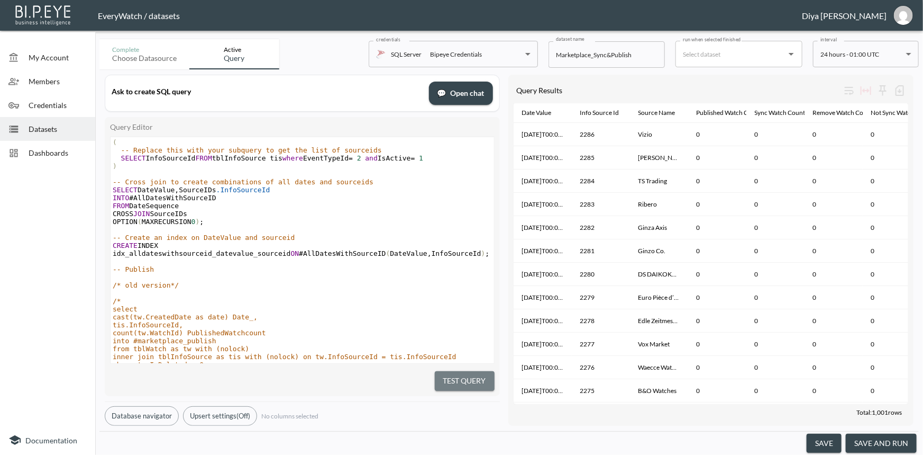
click at [480, 379] on button "Test Query" at bounding box center [465, 381] width 60 height 20
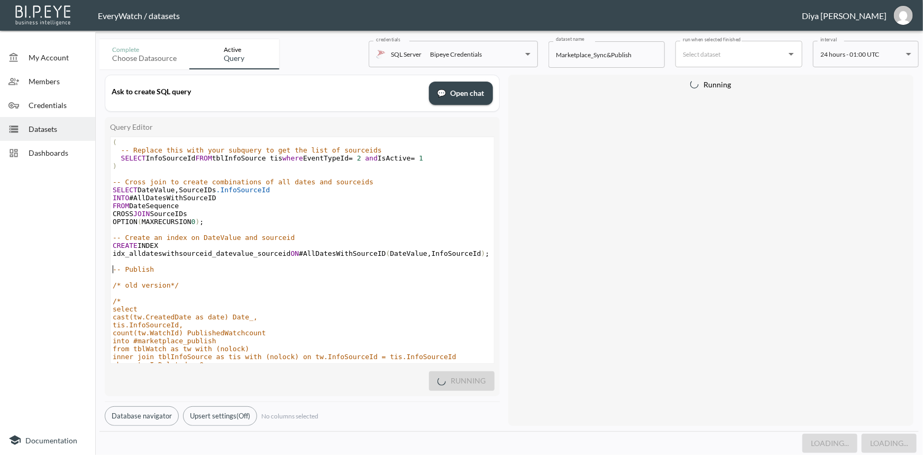
click at [383, 265] on pre "​" at bounding box center [303, 261] width 384 height 8
click at [280, 313] on pre "select" at bounding box center [303, 309] width 384 height 8
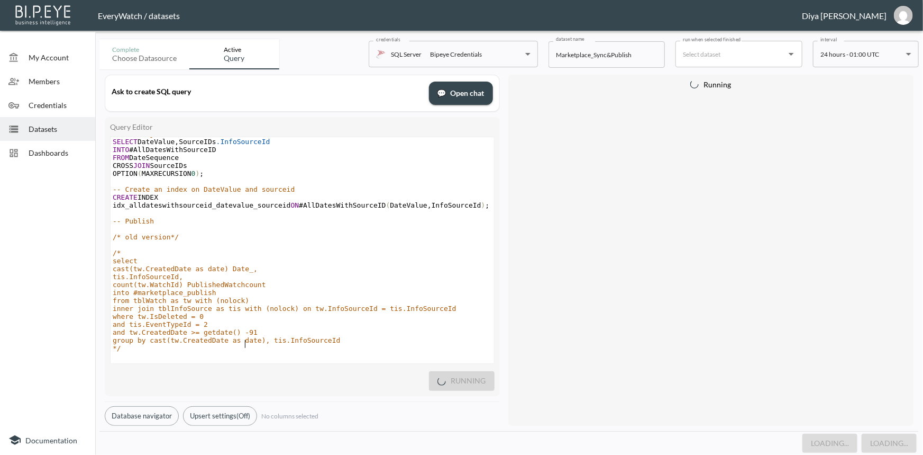
click at [325, 336] on pre "and tw.CreatedDate >= getdate() -91" at bounding box center [303, 332] width 384 height 8
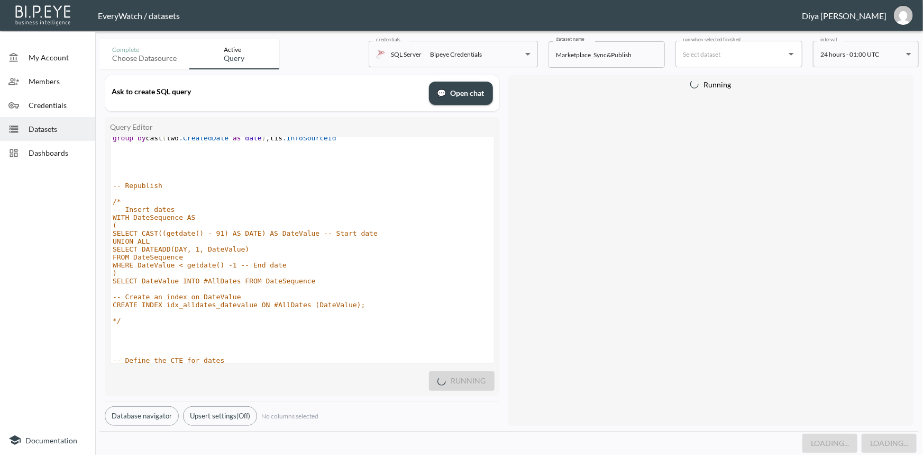
scroll to position [1344, 0]
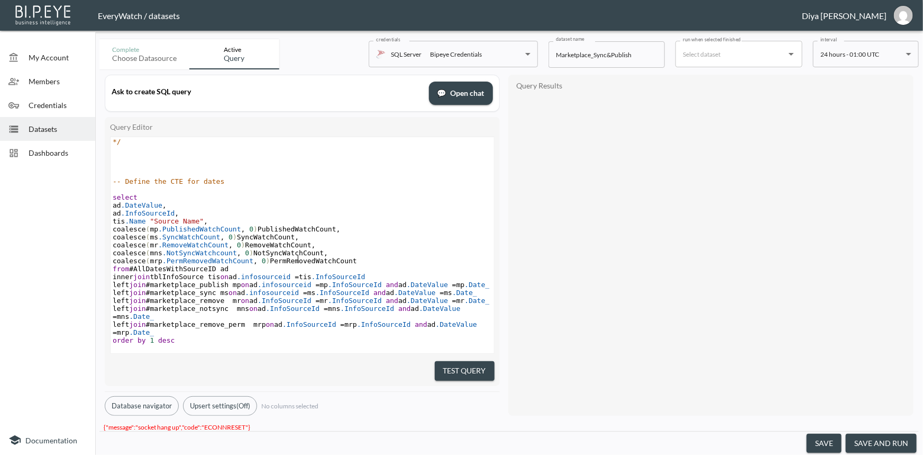
click at [297, 256] on span "coalesce ( mns .NotSyncWatchcount , 0 ) NotSyncWatchCount ," at bounding box center [220, 253] width 215 height 8
click at [195, 212] on pre "ad .InfoSourceId ," at bounding box center [303, 213] width 384 height 8
type textarea "DROP TABLE IF EXISTS #AllDatesWithSourceID; DROP TABLE IF EXISTS #marketplace_p…"
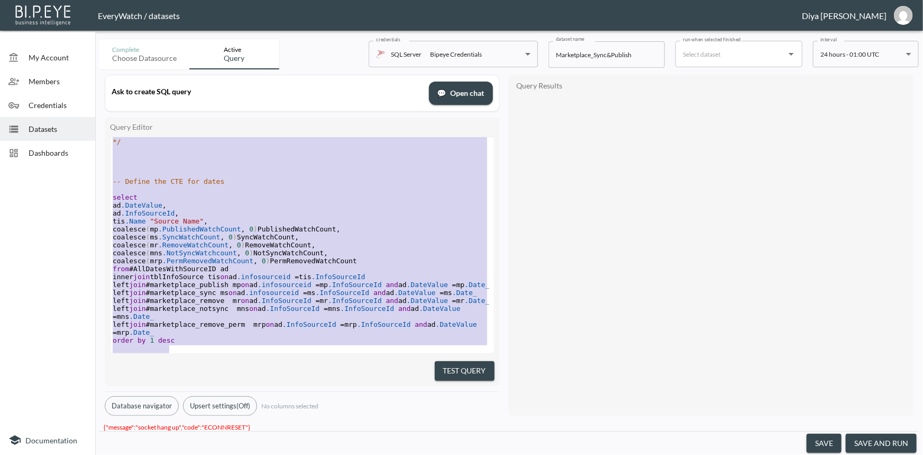
scroll to position [0, 0]
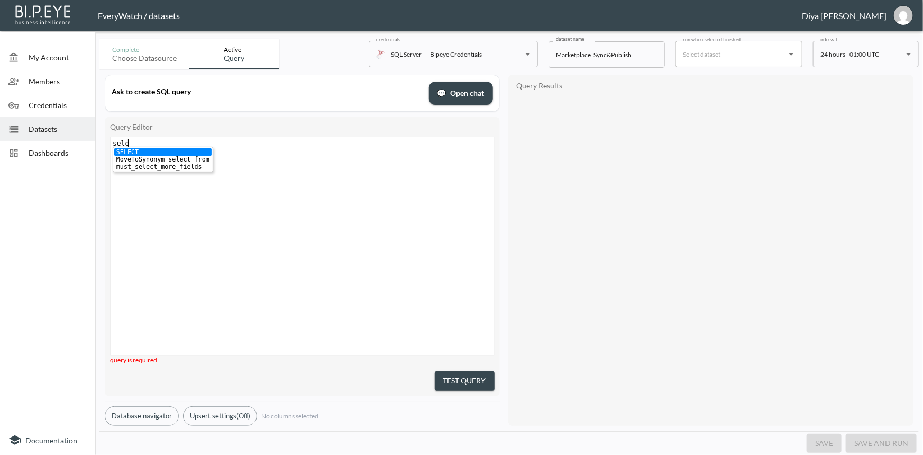
type textarea "selet"
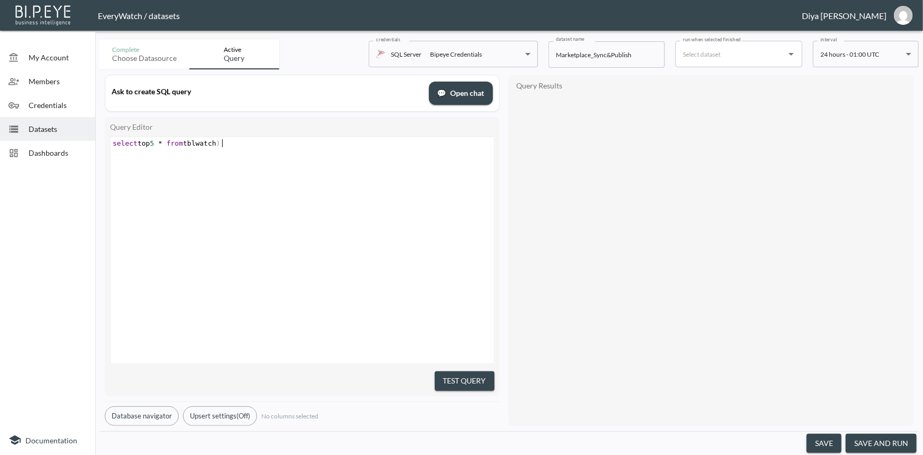
type textarea "ct top 5 * from tblwatch)D"
type textarea "with(nolock)"
click at [457, 368] on div "Test Query" at bounding box center [302, 379] width 385 height 23
click at [451, 375] on button "Test Query" at bounding box center [465, 381] width 60 height 20
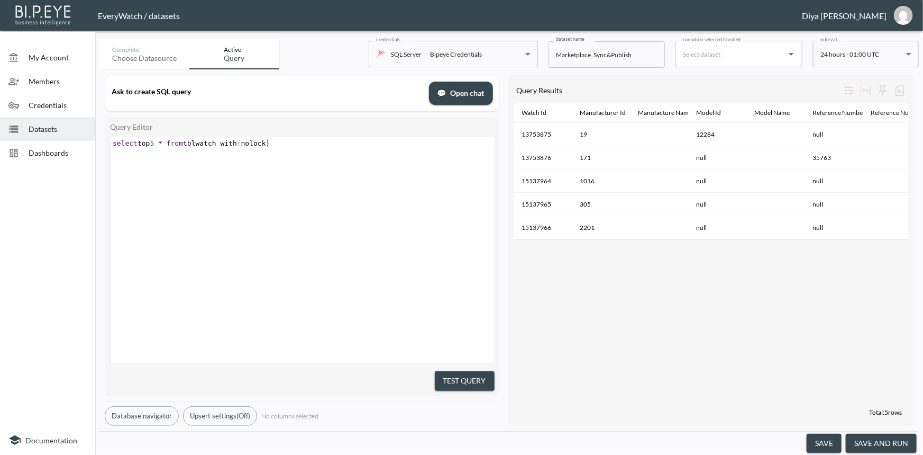
click at [310, 255] on div "x DROP TABLE IF EXISTS #AllDatesWithSourceID ; select top 5 * from tblwatch wit…" at bounding box center [316, 263] width 410 height 252
type textarea "select top 5 * from tblwatch with(nolock)"
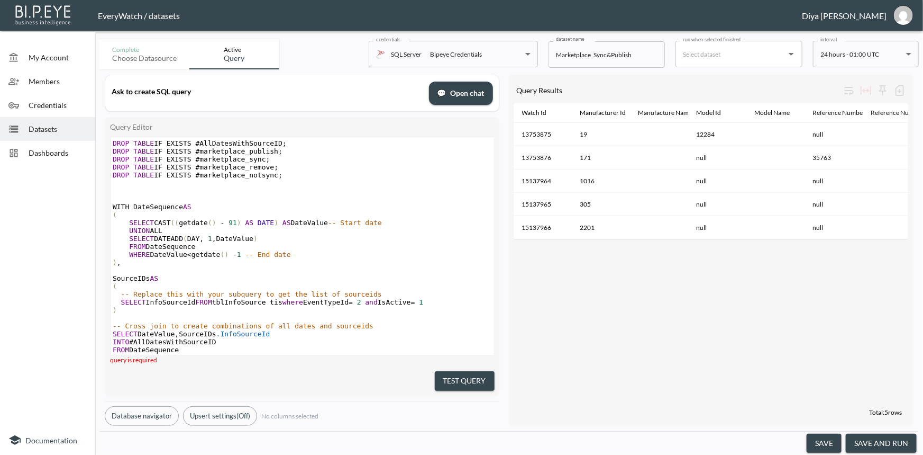
scroll to position [2, 0]
click at [299, 238] on pre "SELECT DATEADD ( DAY , 1 , DateValue )" at bounding box center [303, 237] width 384 height 8
